Goal: Check status

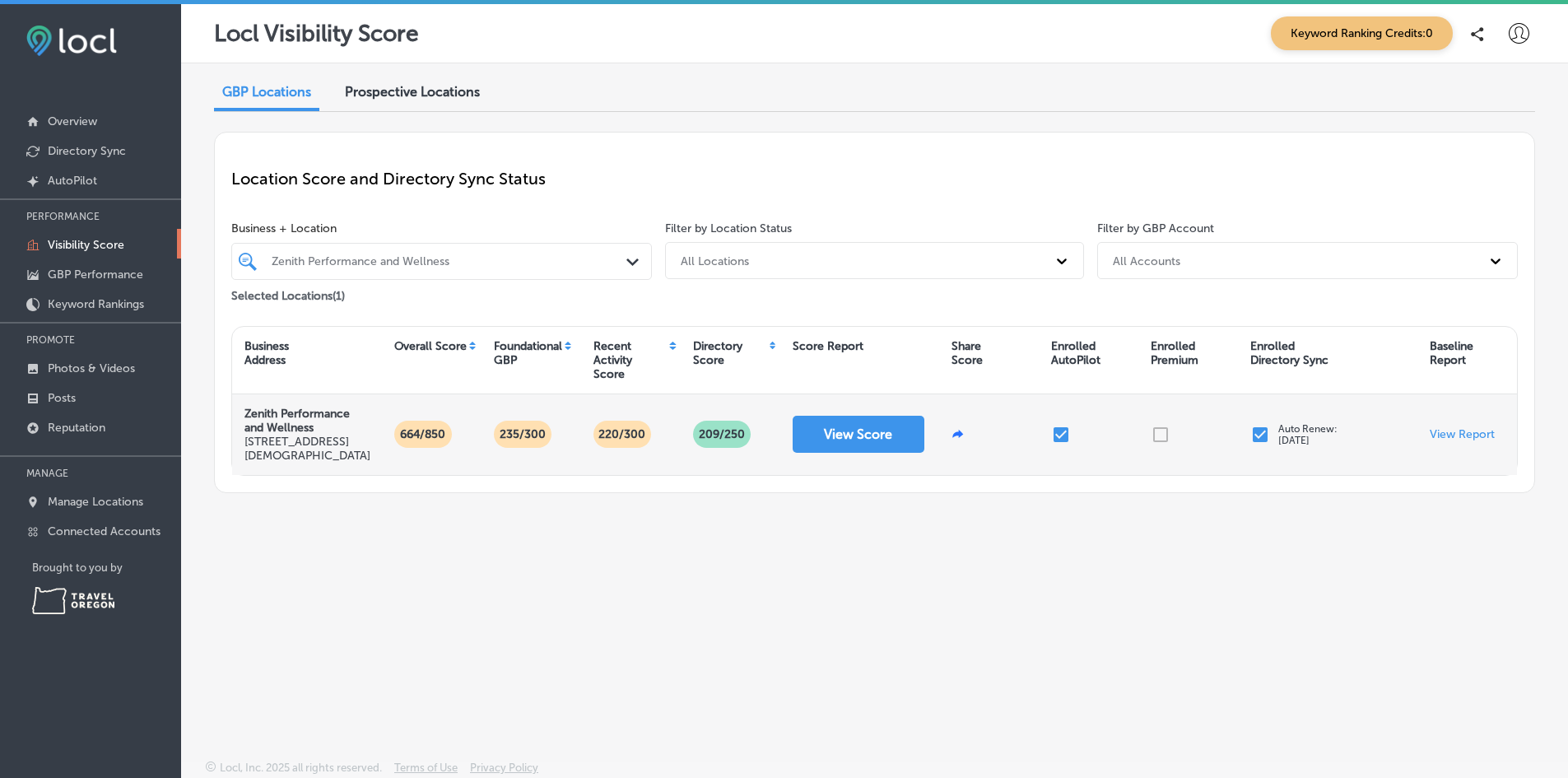
click at [961, 434] on icon at bounding box center [958, 433] width 11 height 8
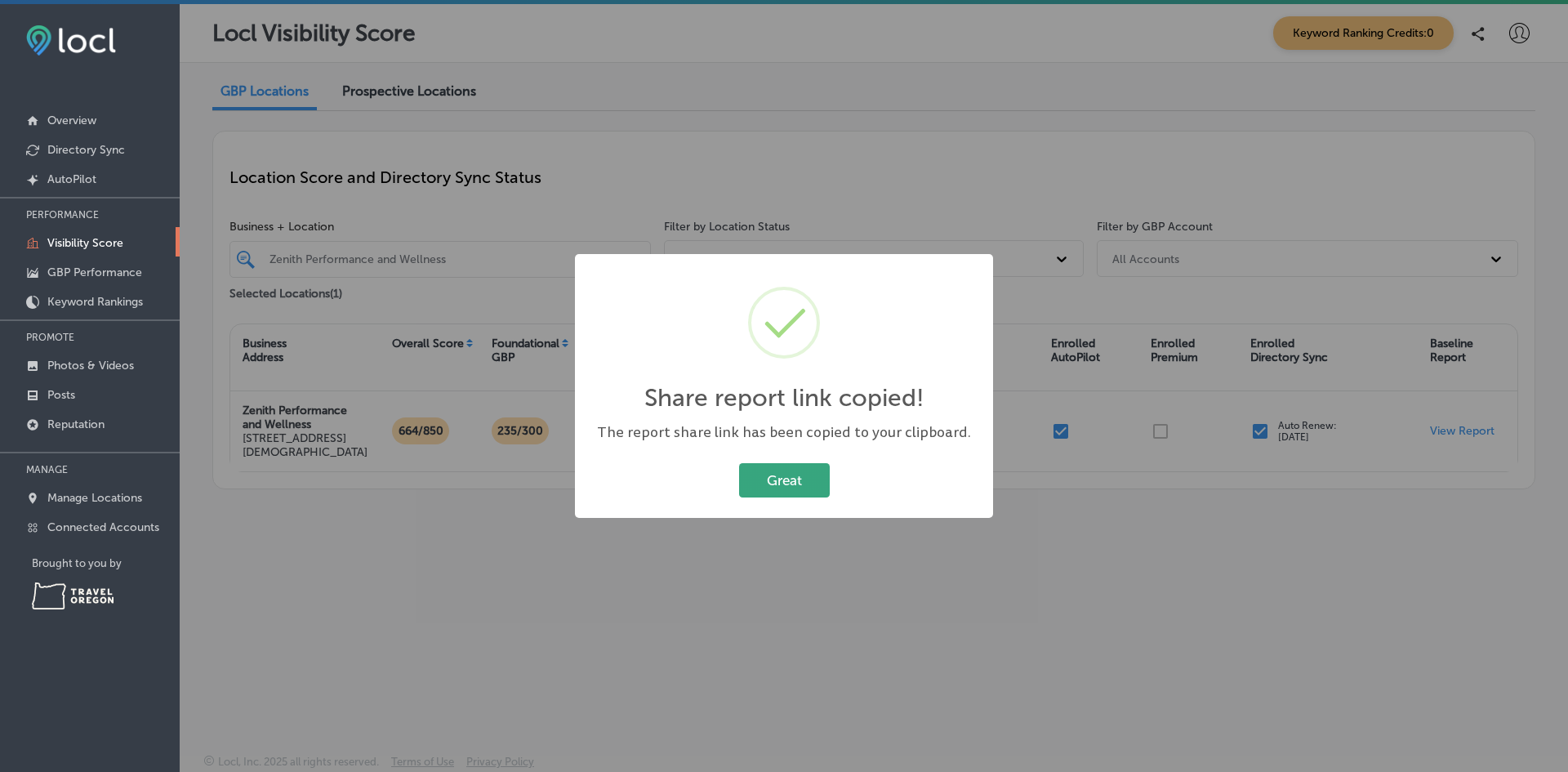
click at [783, 479] on button "Great" at bounding box center [784, 480] width 91 height 34
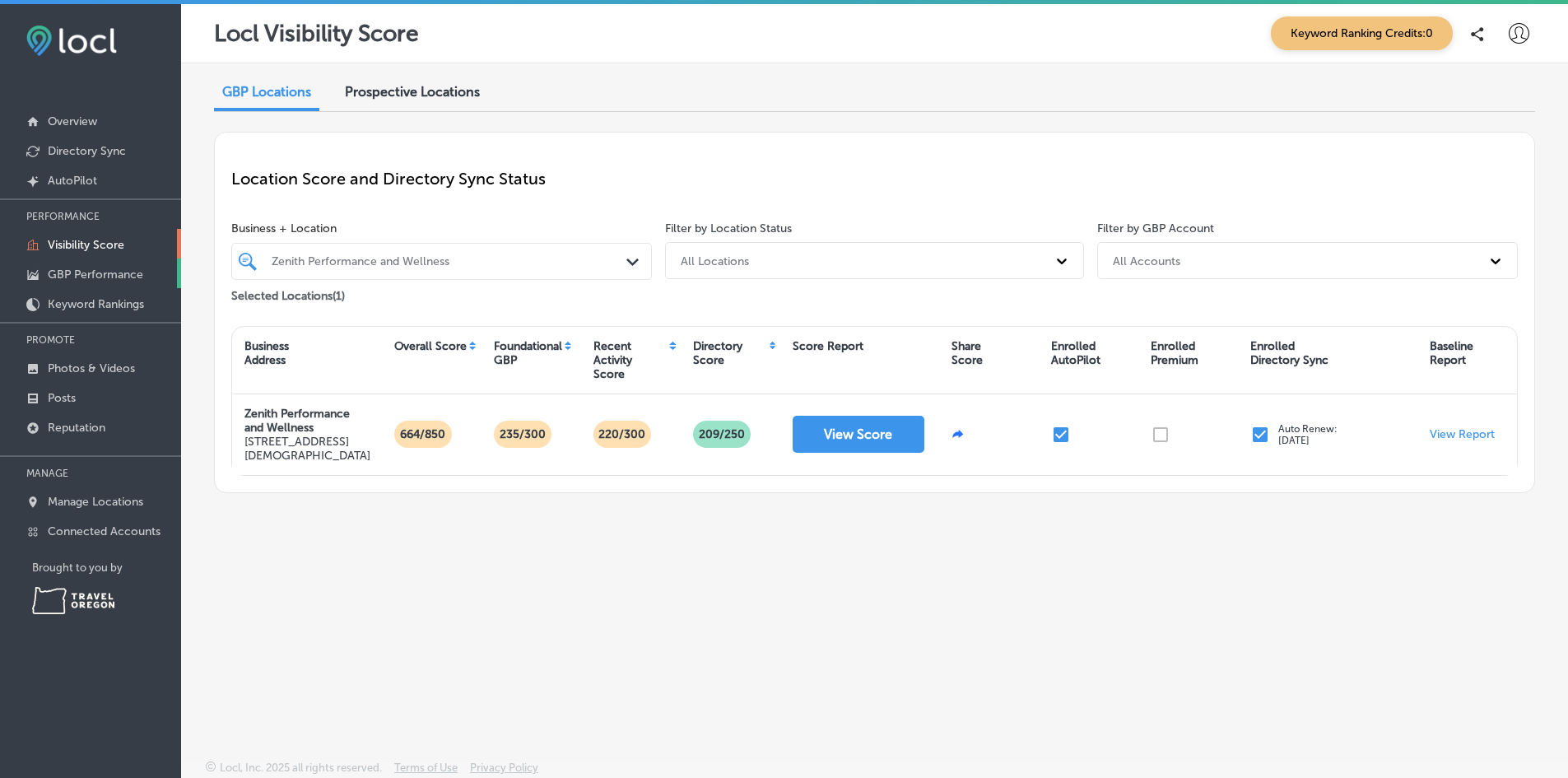
click at [88, 271] on p "GBP Performance" at bounding box center [96, 274] width 96 height 14
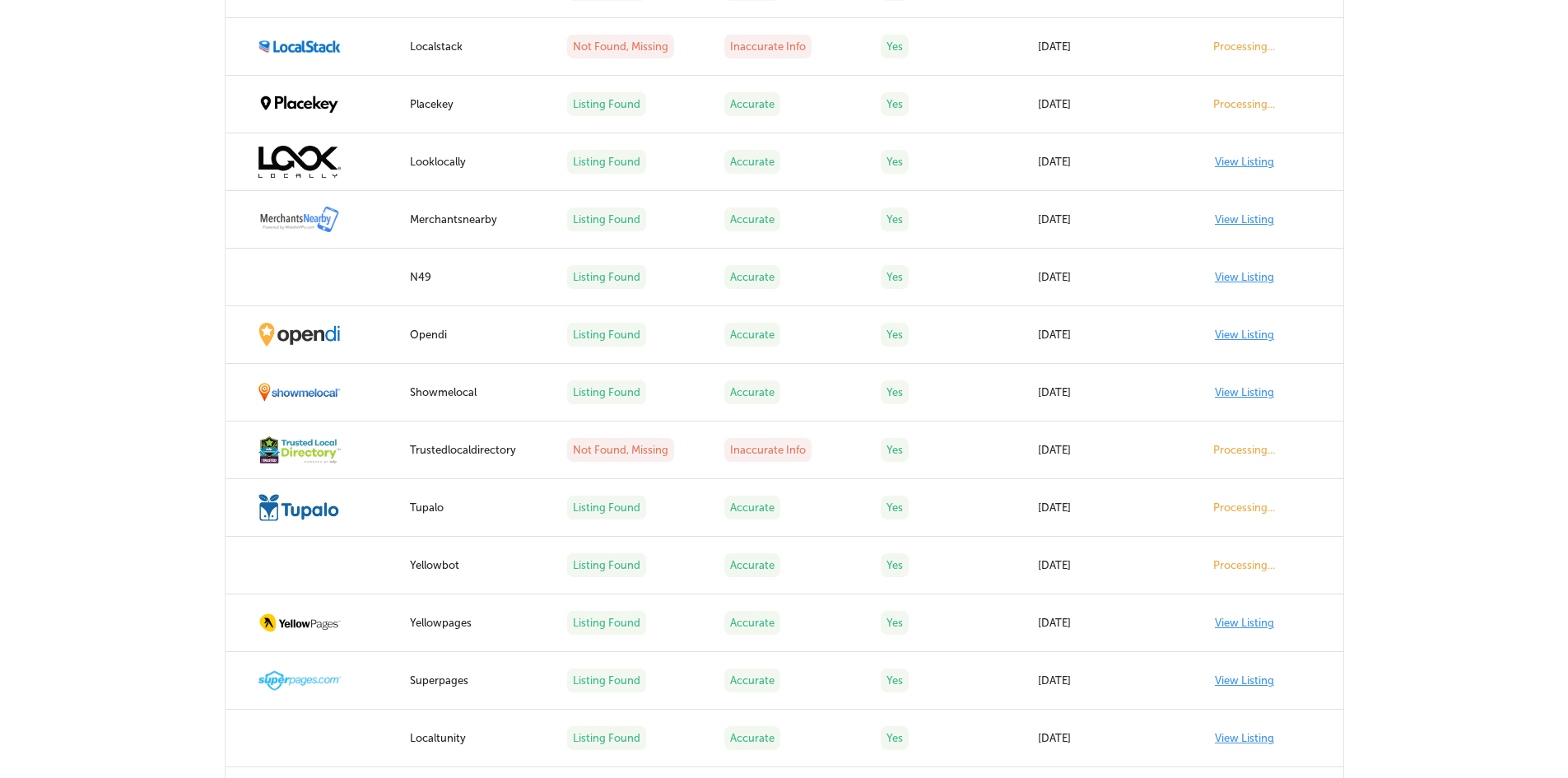
scroll to position [2264, 0]
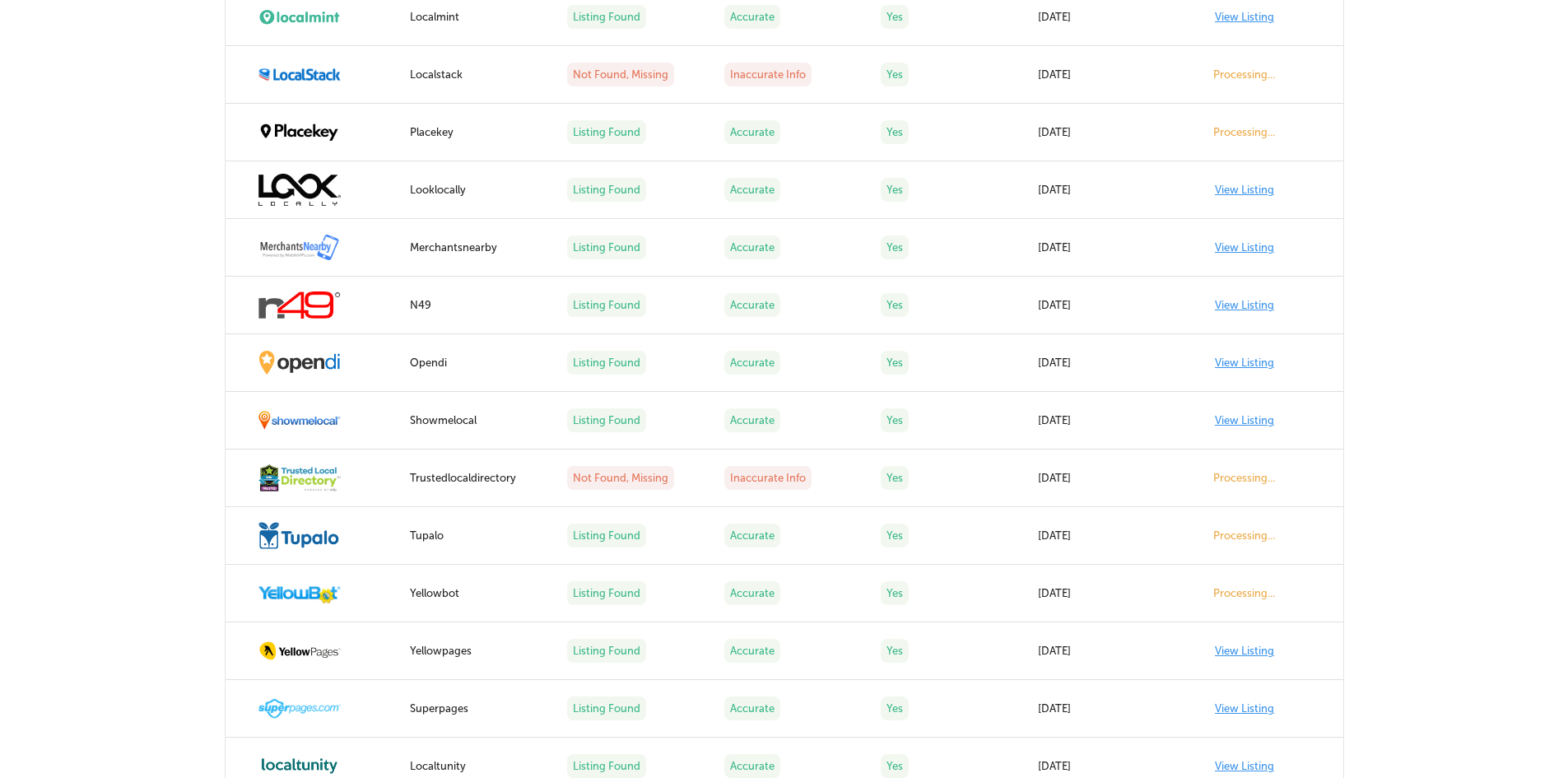
drag, startPoint x: 1567, startPoint y: 524, endPoint x: 1527, endPoint y: 78, distance: 447.8
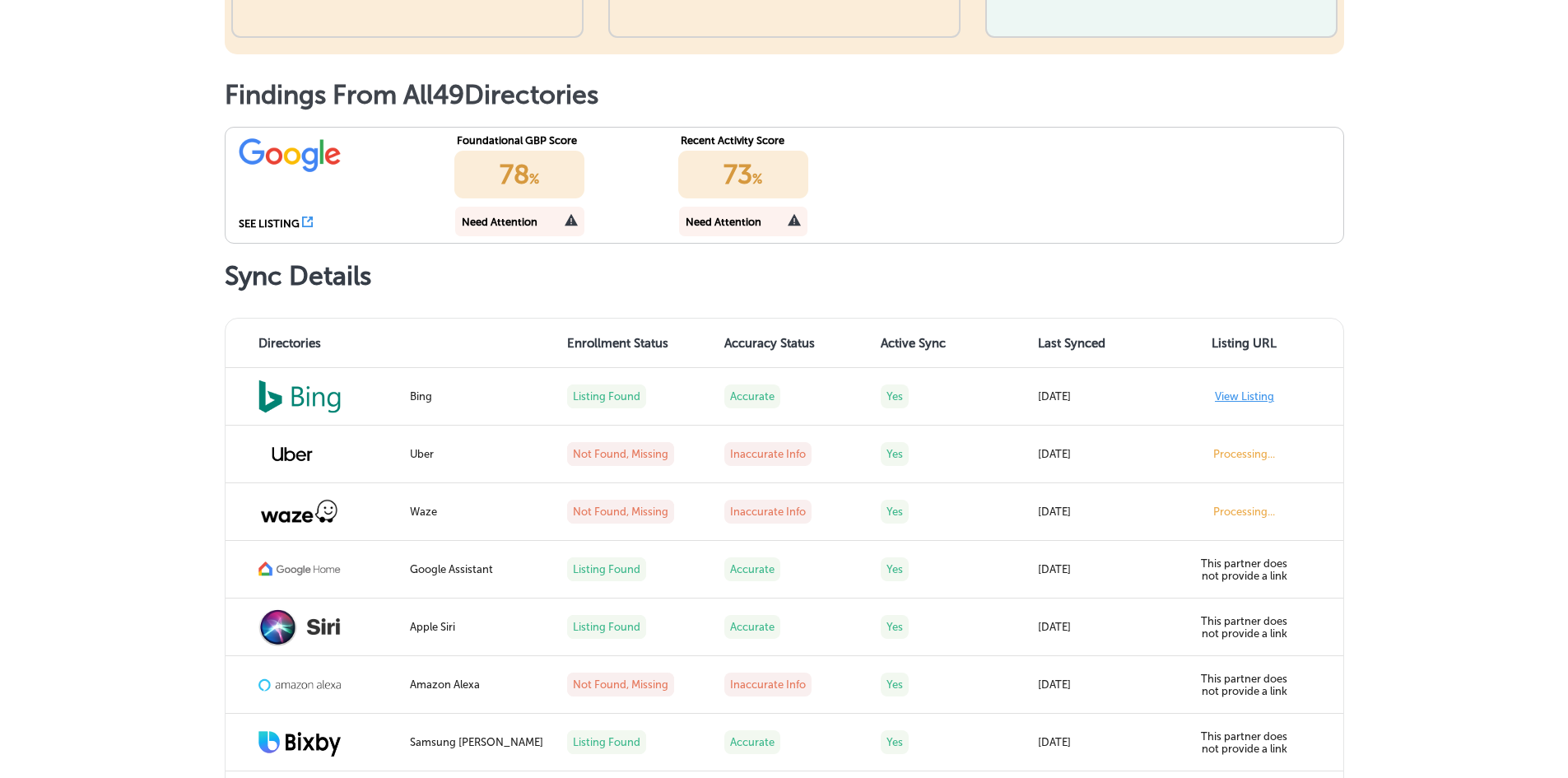
scroll to position [0, 0]
